Goal: Information Seeking & Learning: Compare options

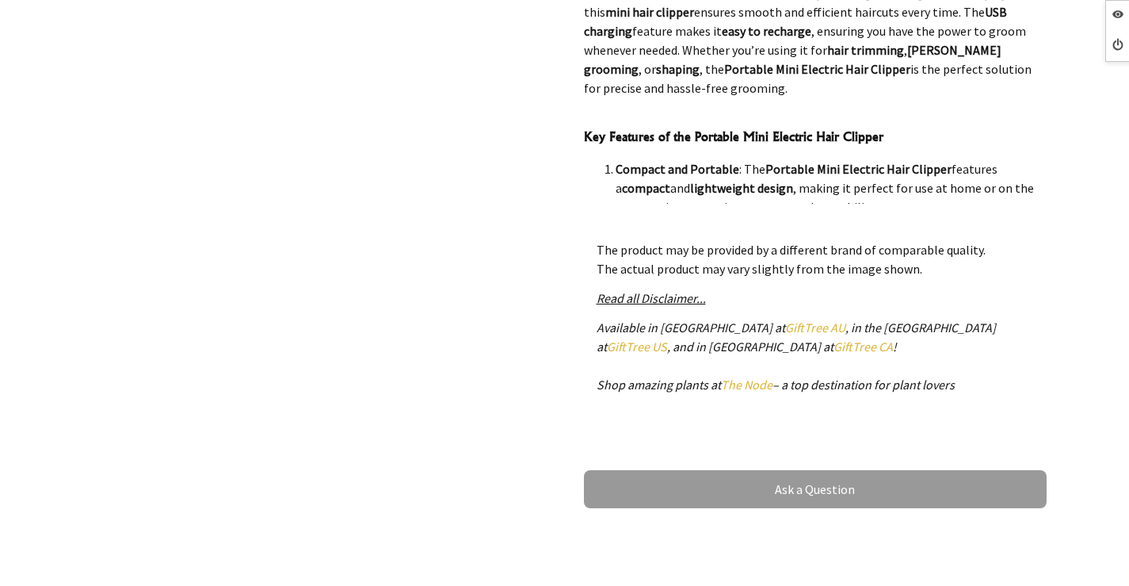
scroll to position [159, 0]
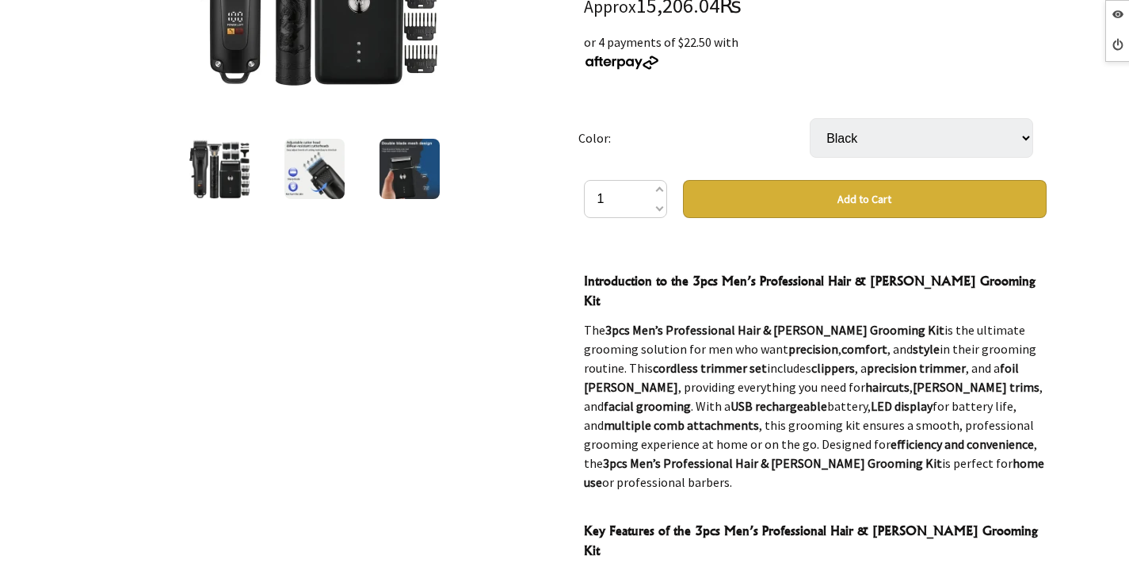
scroll to position [396, 0]
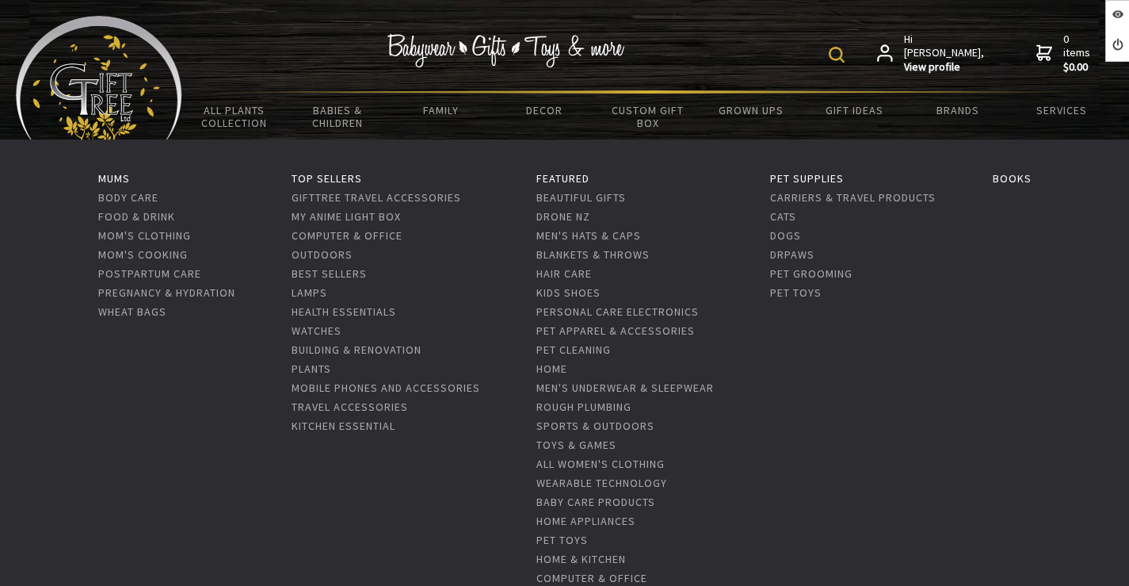
scroll to position [317, 0]
